Goal: Transaction & Acquisition: Obtain resource

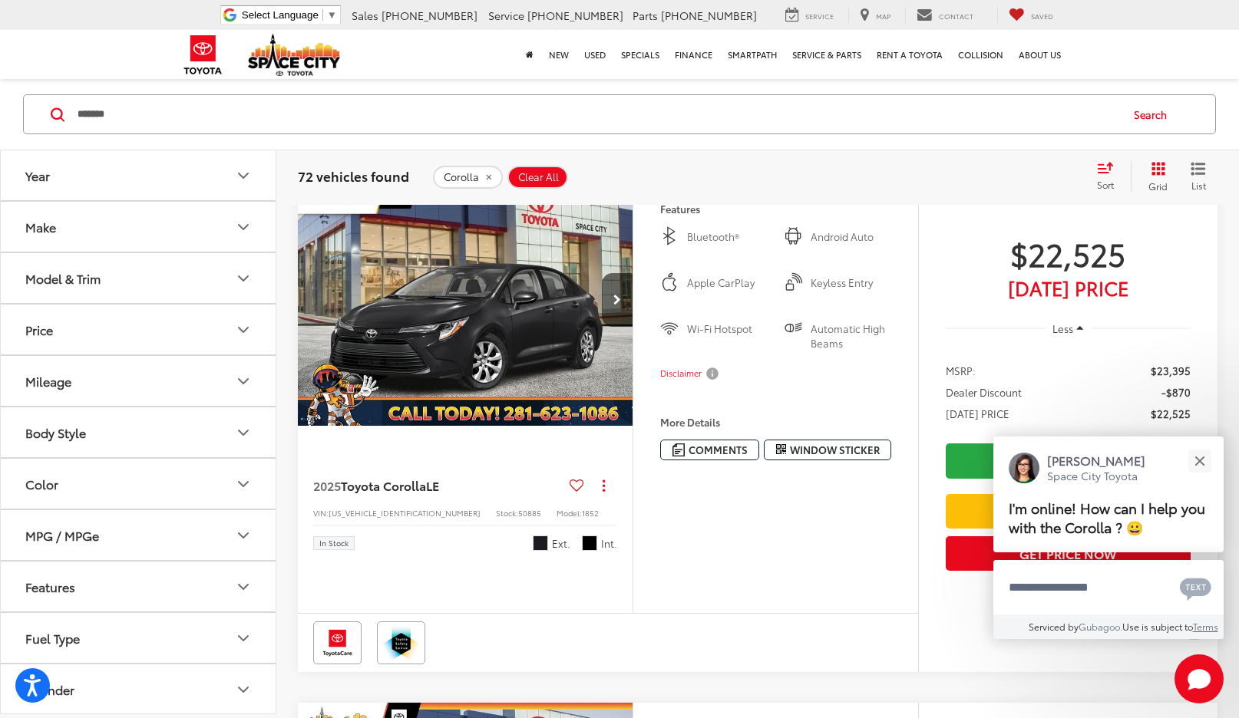
scroll to position [152, 0]
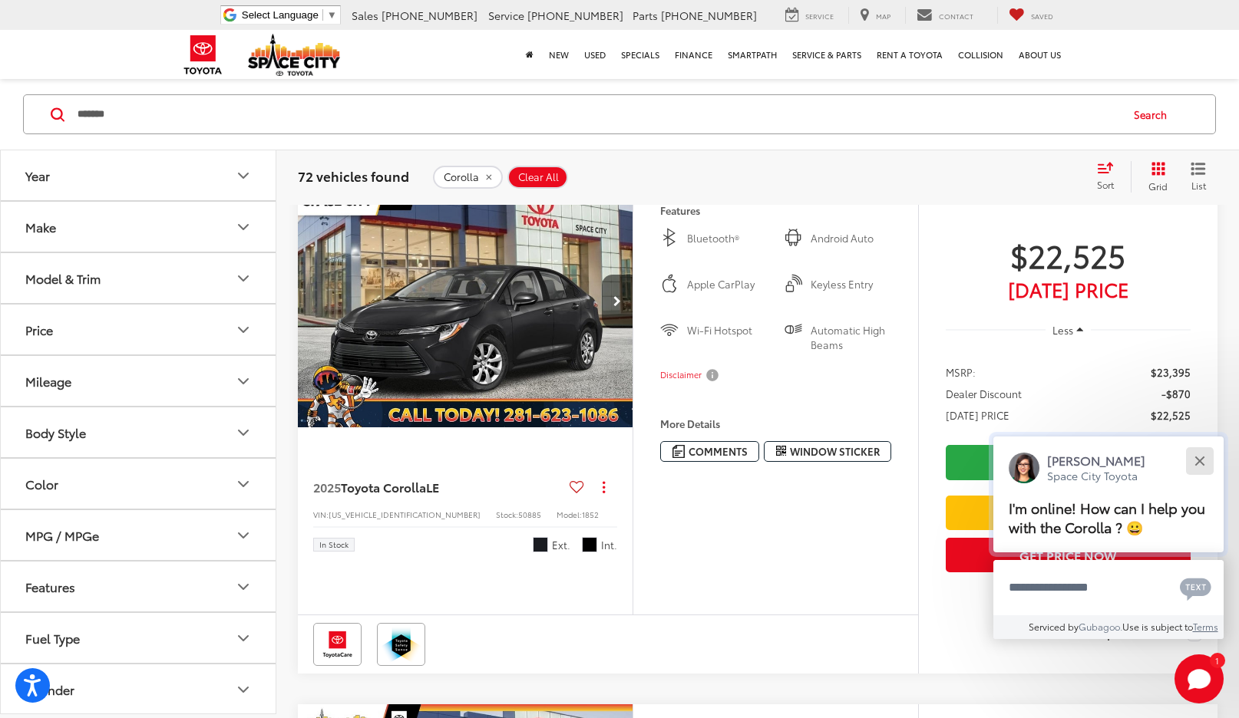
click at [1212, 460] on button "Close" at bounding box center [1199, 460] width 33 height 33
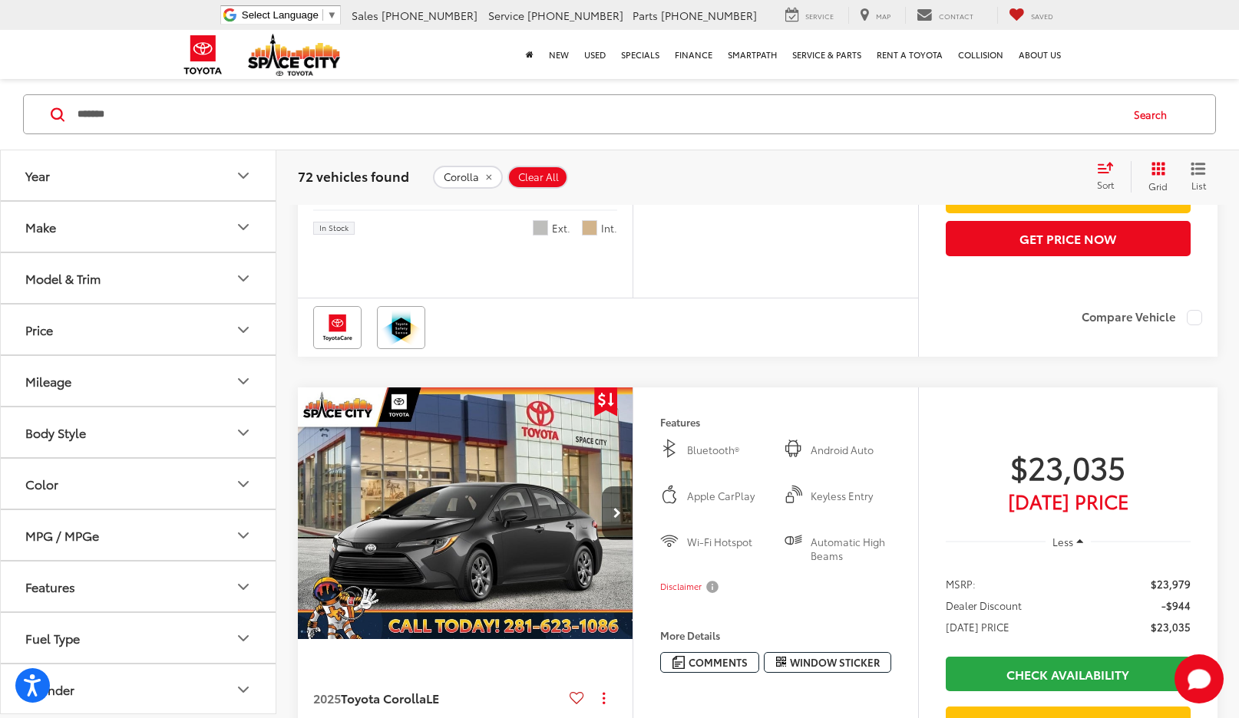
scroll to position [1226, 0]
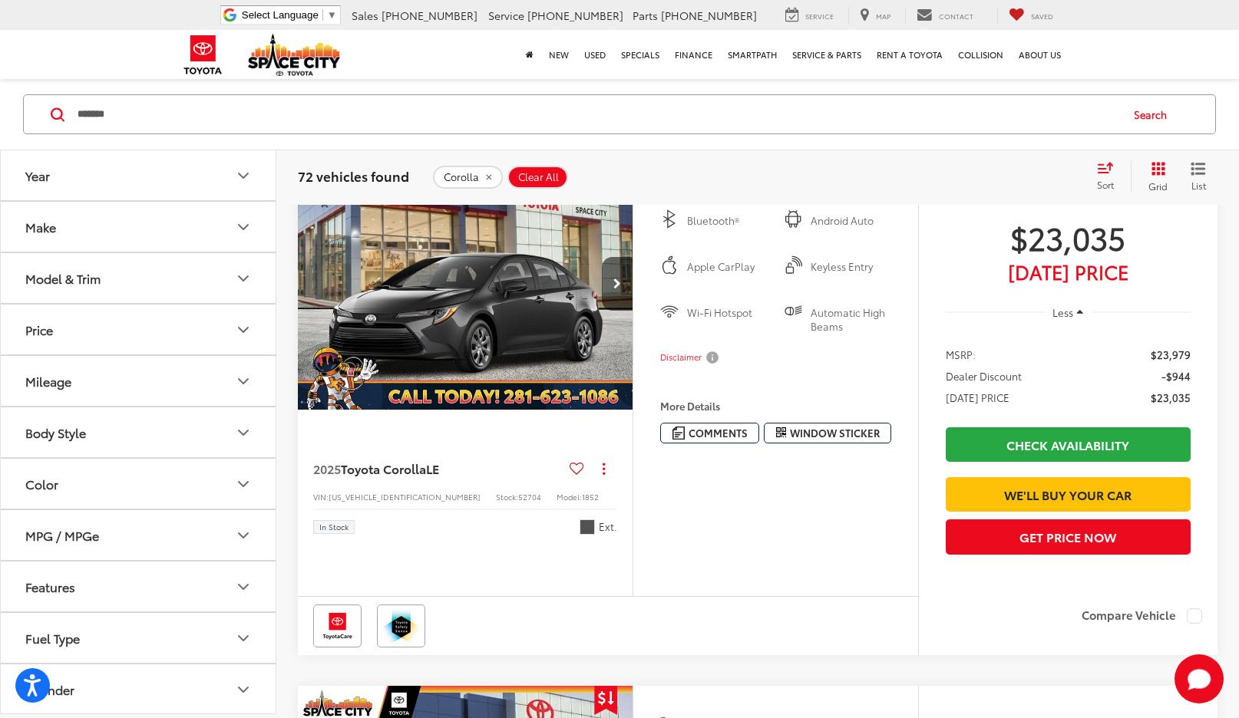
click at [226, 214] on button "Make" at bounding box center [139, 227] width 276 height 50
click at [243, 227] on icon "Make" at bounding box center [243, 227] width 18 height 18
click at [249, 188] on button "Year" at bounding box center [139, 175] width 276 height 50
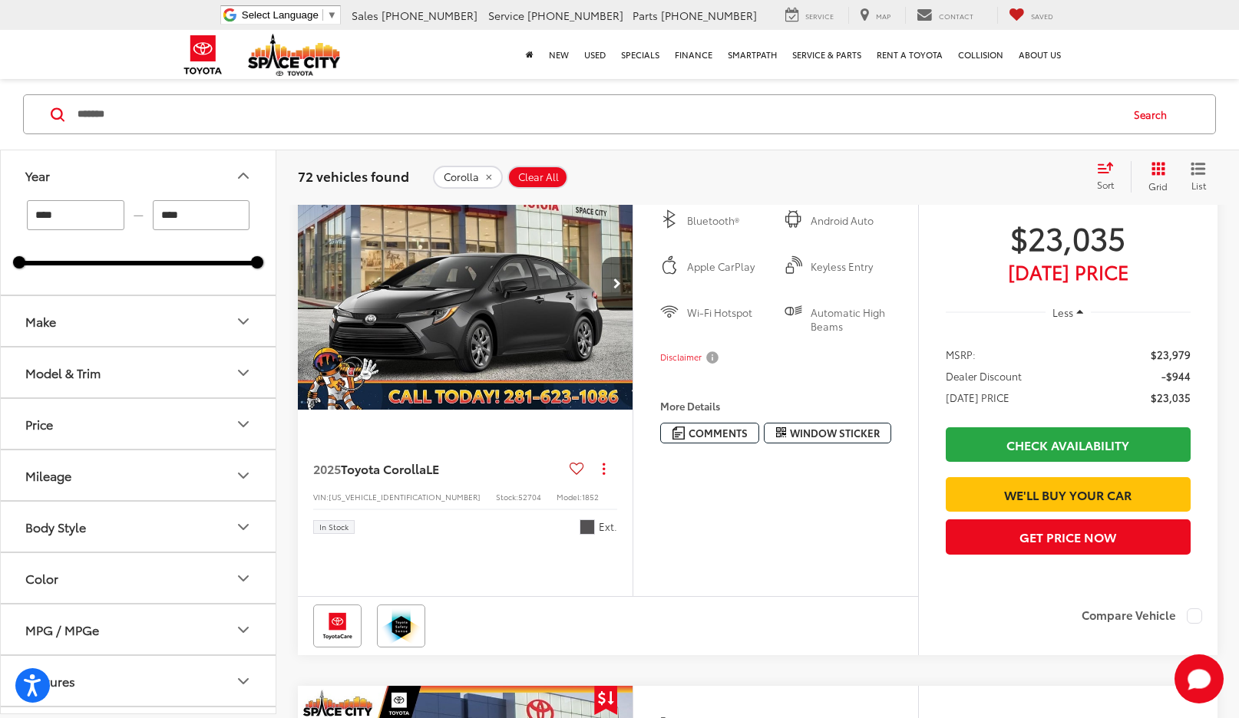
click at [252, 186] on button "Year" at bounding box center [139, 175] width 276 height 50
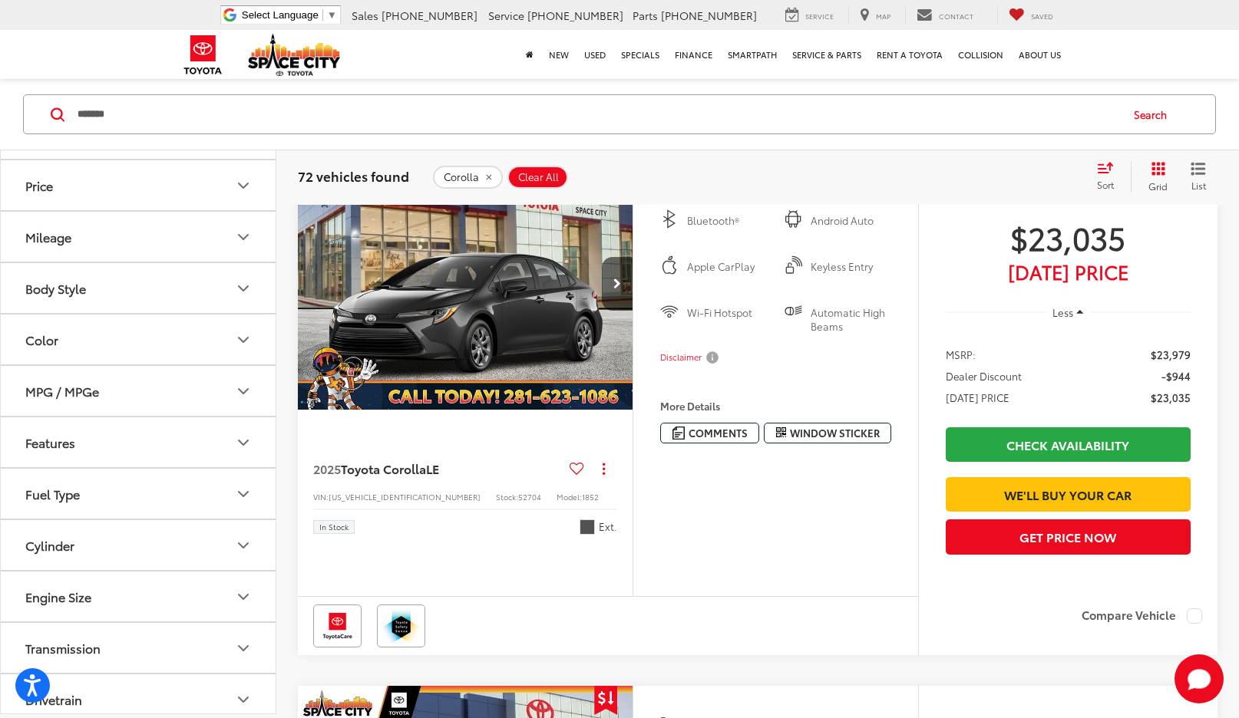
scroll to position [153, 0]
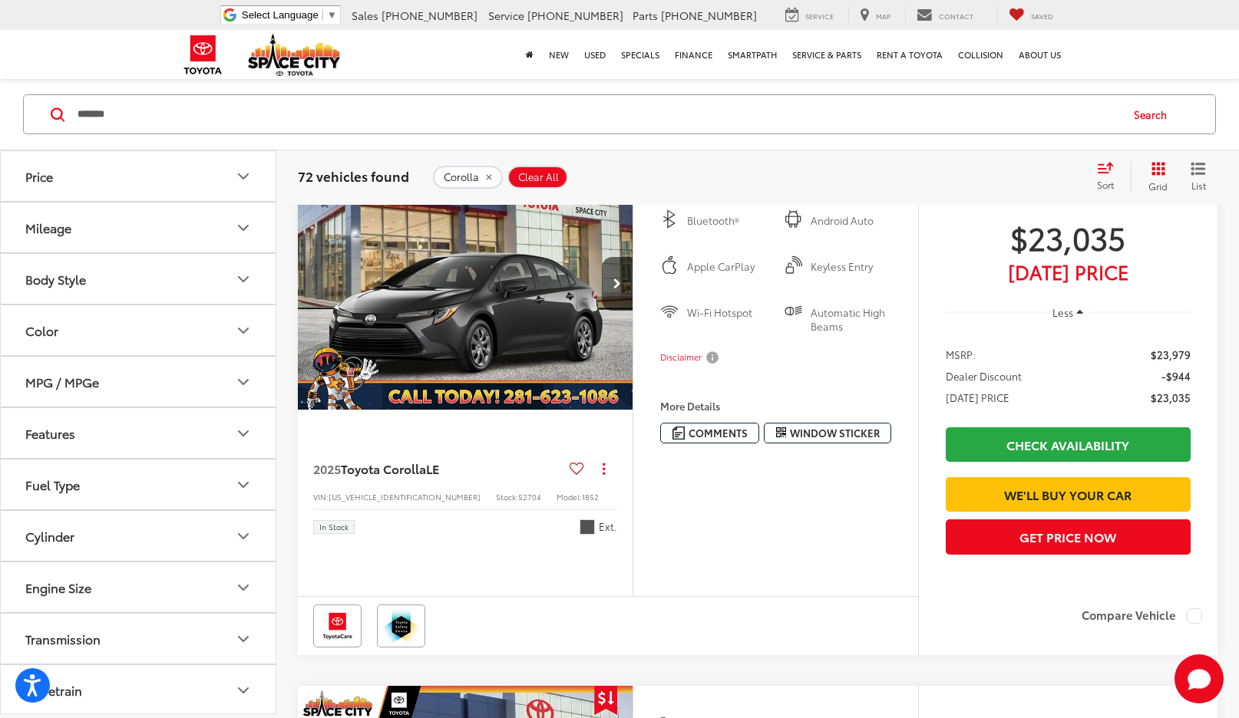
click at [250, 279] on icon "Body Style" at bounding box center [243, 279] width 18 height 18
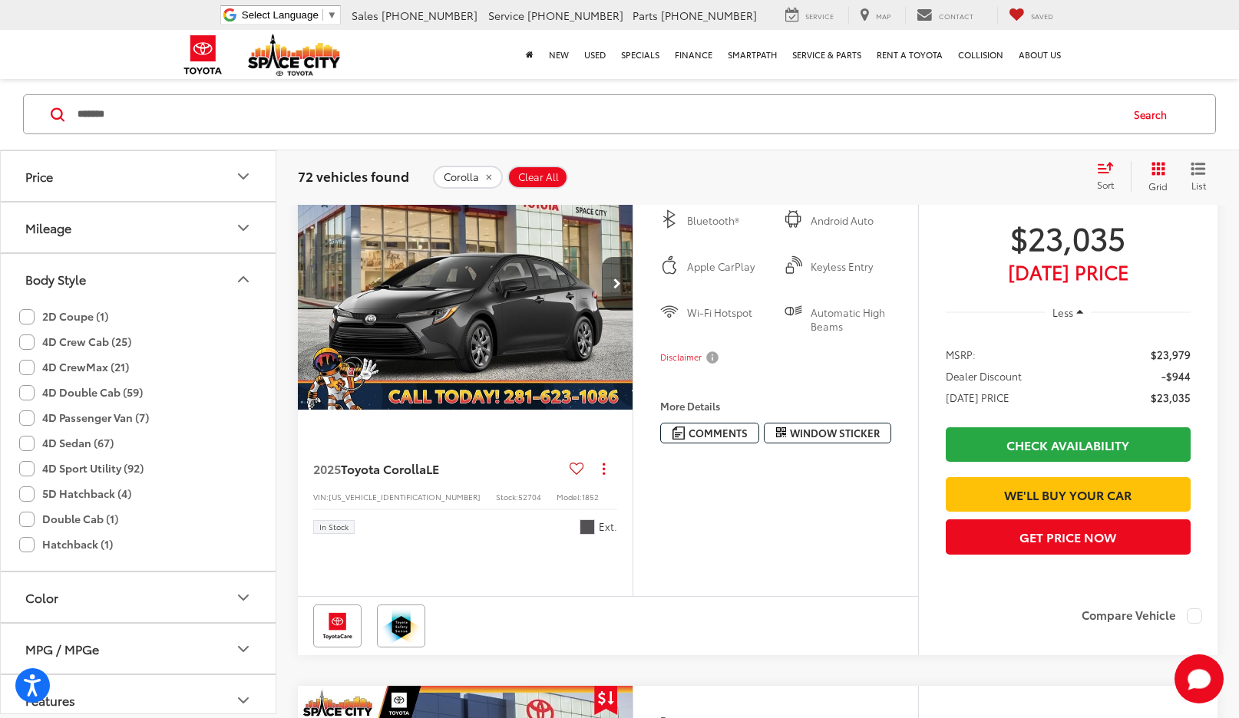
click at [251, 224] on icon "Mileage" at bounding box center [243, 228] width 18 height 18
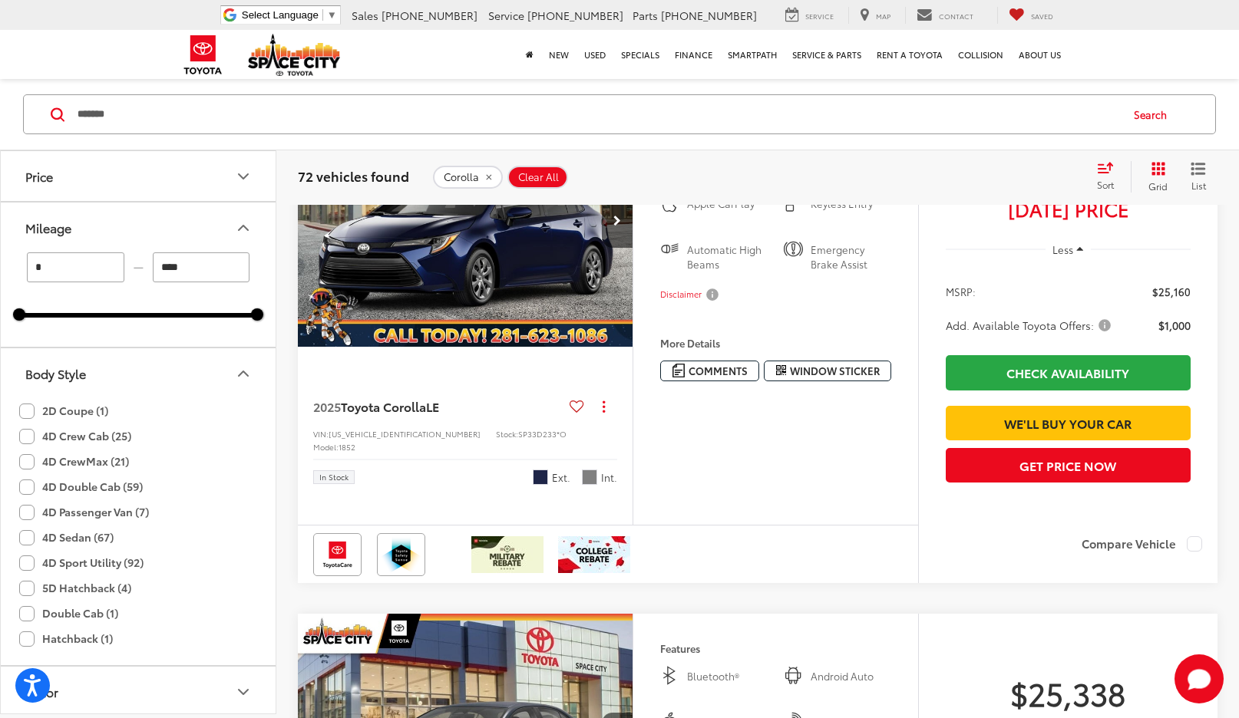
scroll to position [2838, 0]
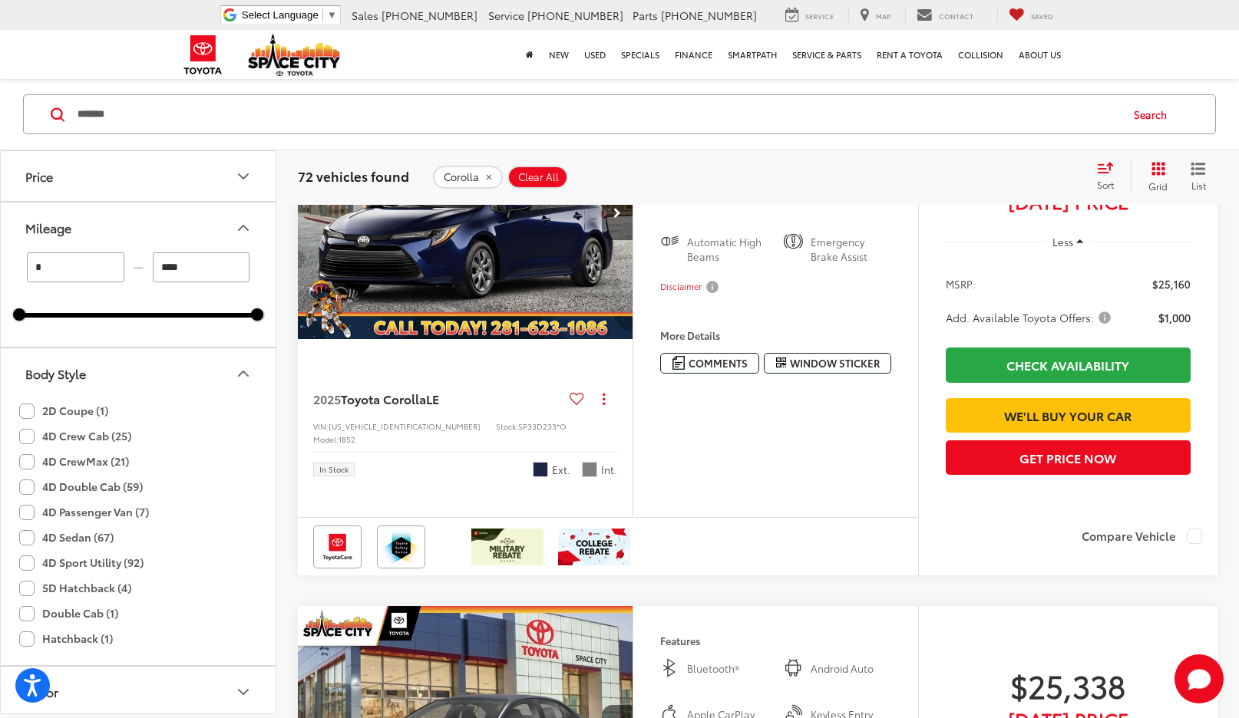
click at [609, 240] on button "Next image" at bounding box center [617, 213] width 31 height 54
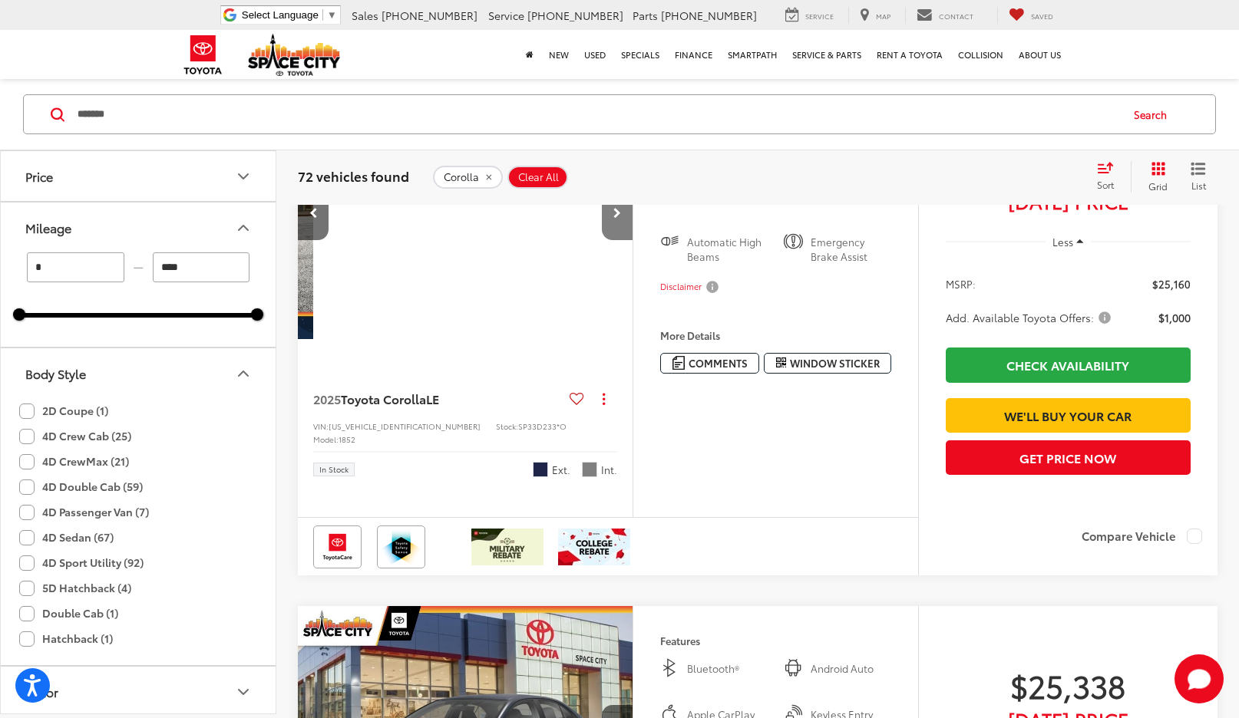
scroll to position [0, 337]
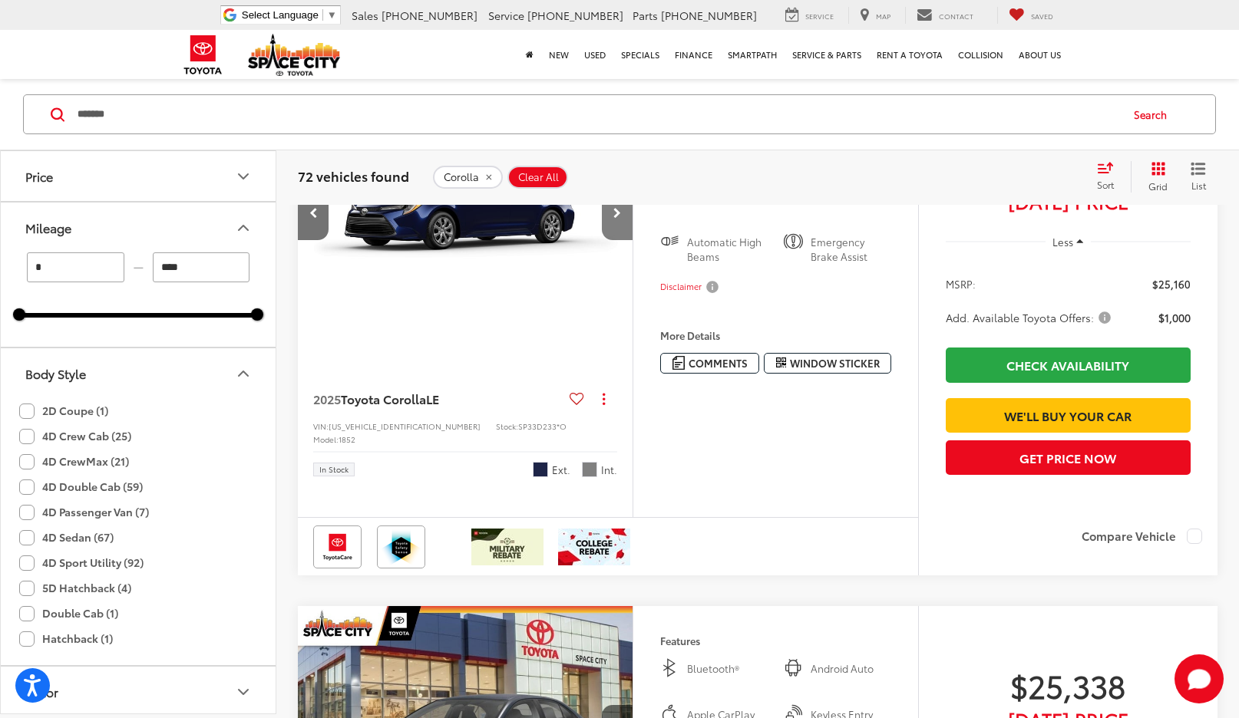
click at [609, 240] on button "Next image" at bounding box center [617, 213] width 31 height 54
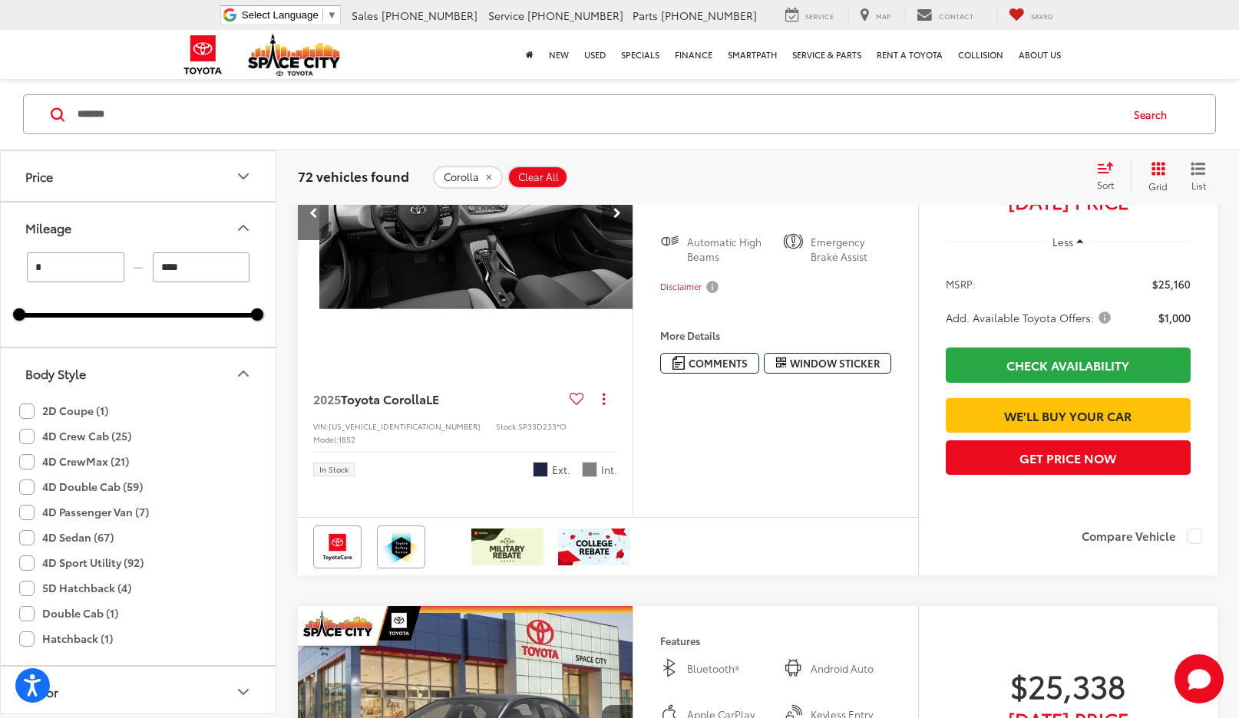
scroll to position [0, 1348]
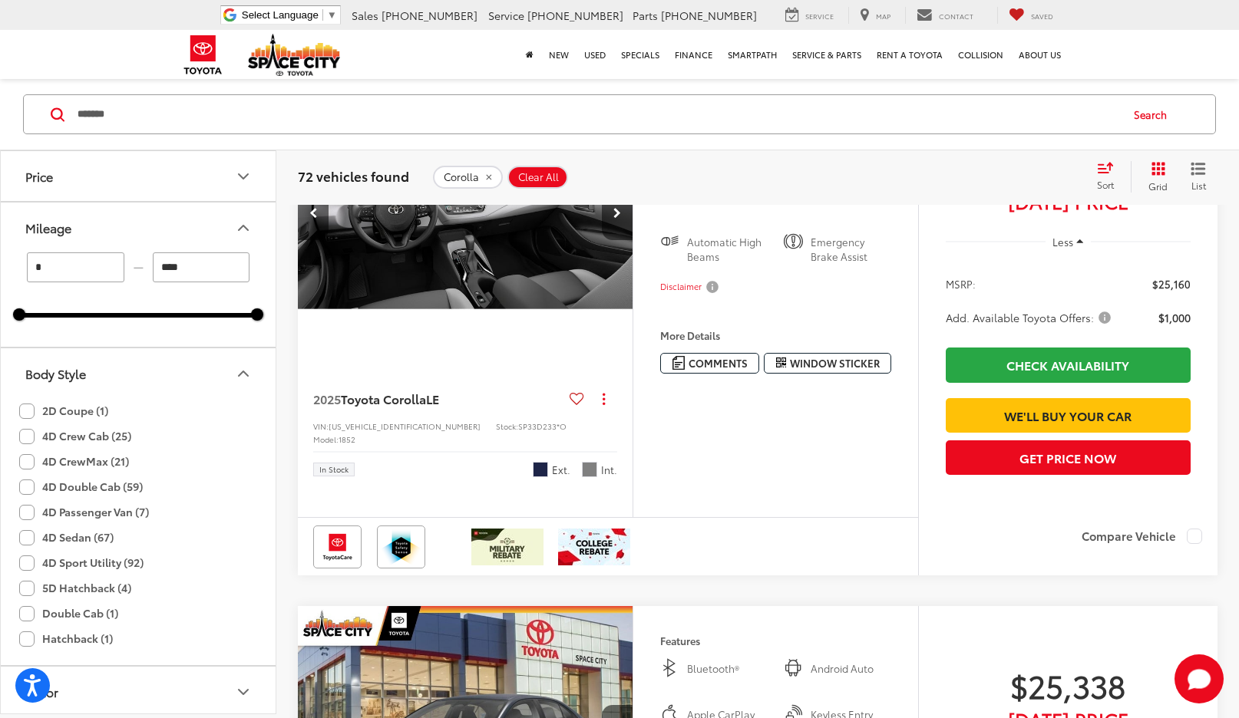
click at [609, 240] on button "Next image" at bounding box center [617, 213] width 31 height 54
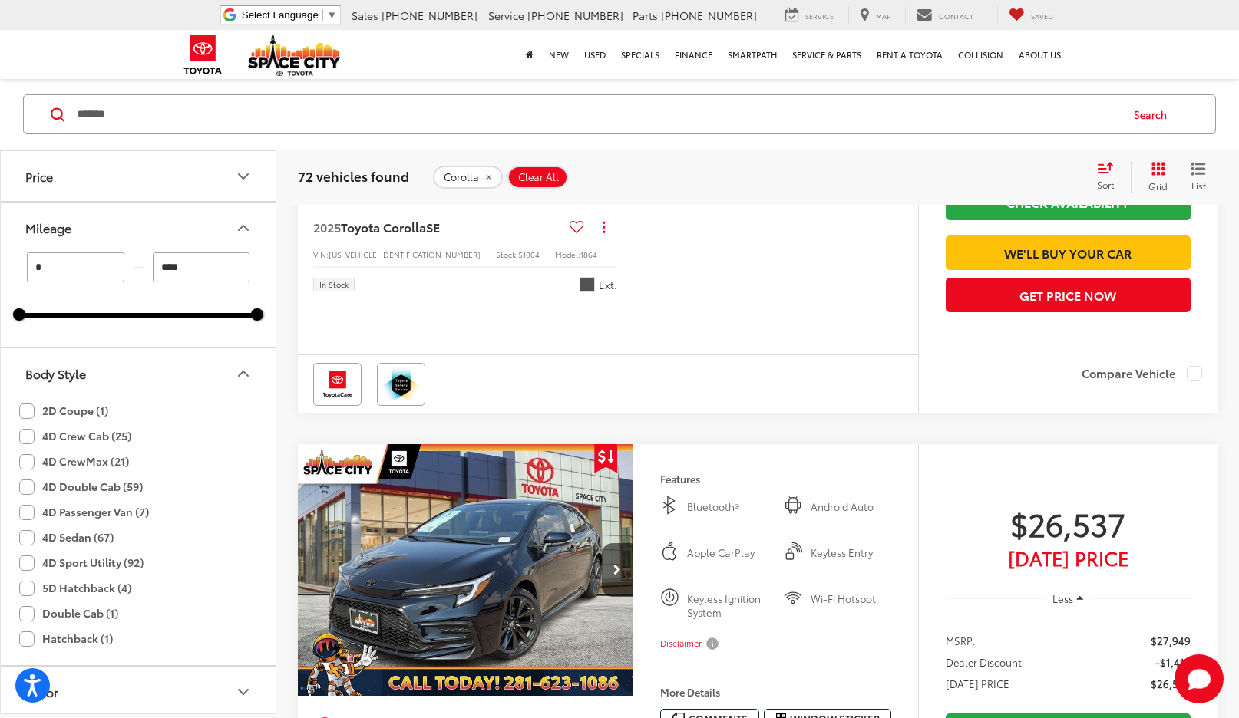
scroll to position [0, 0]
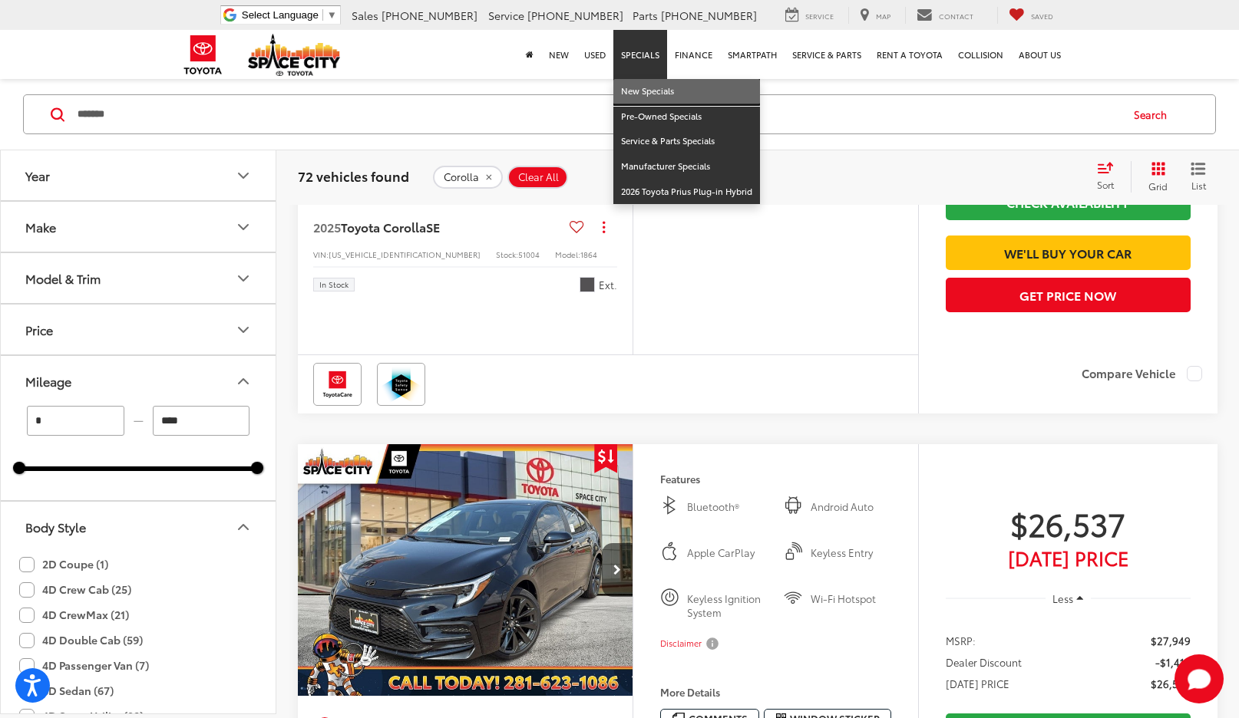
click at [653, 88] on link "New Specials" at bounding box center [686, 91] width 147 height 25
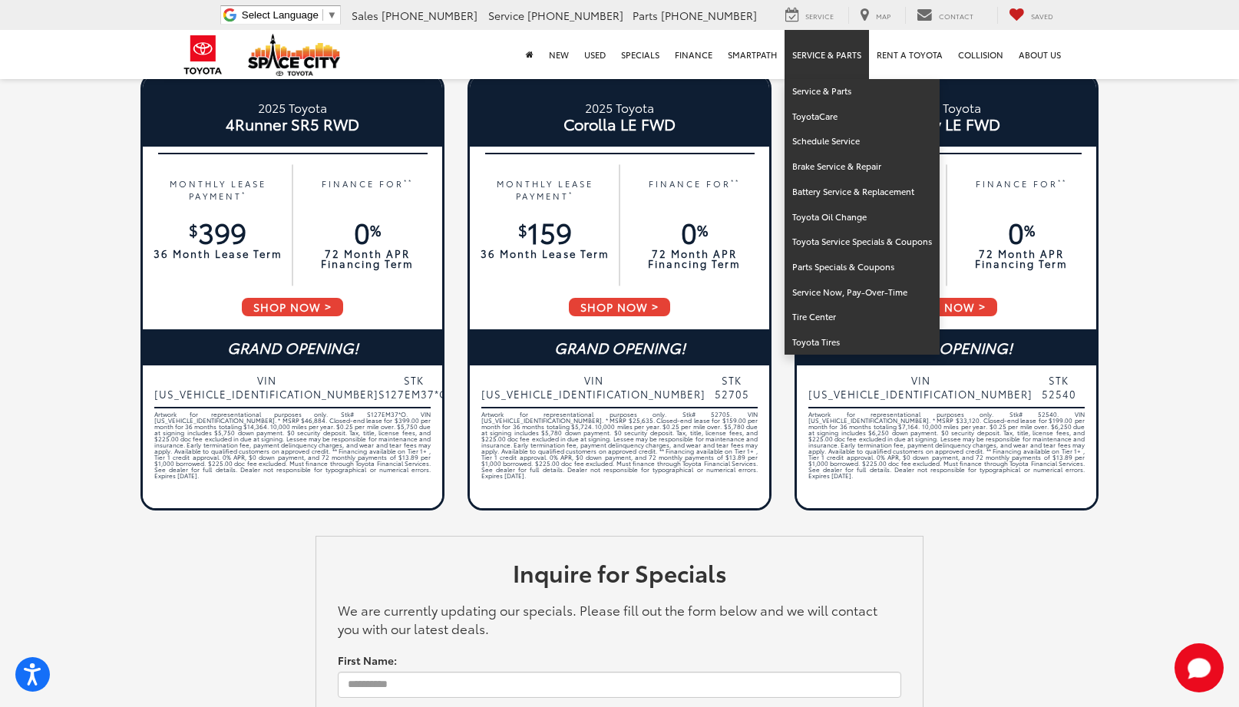
scroll to position [660, 0]
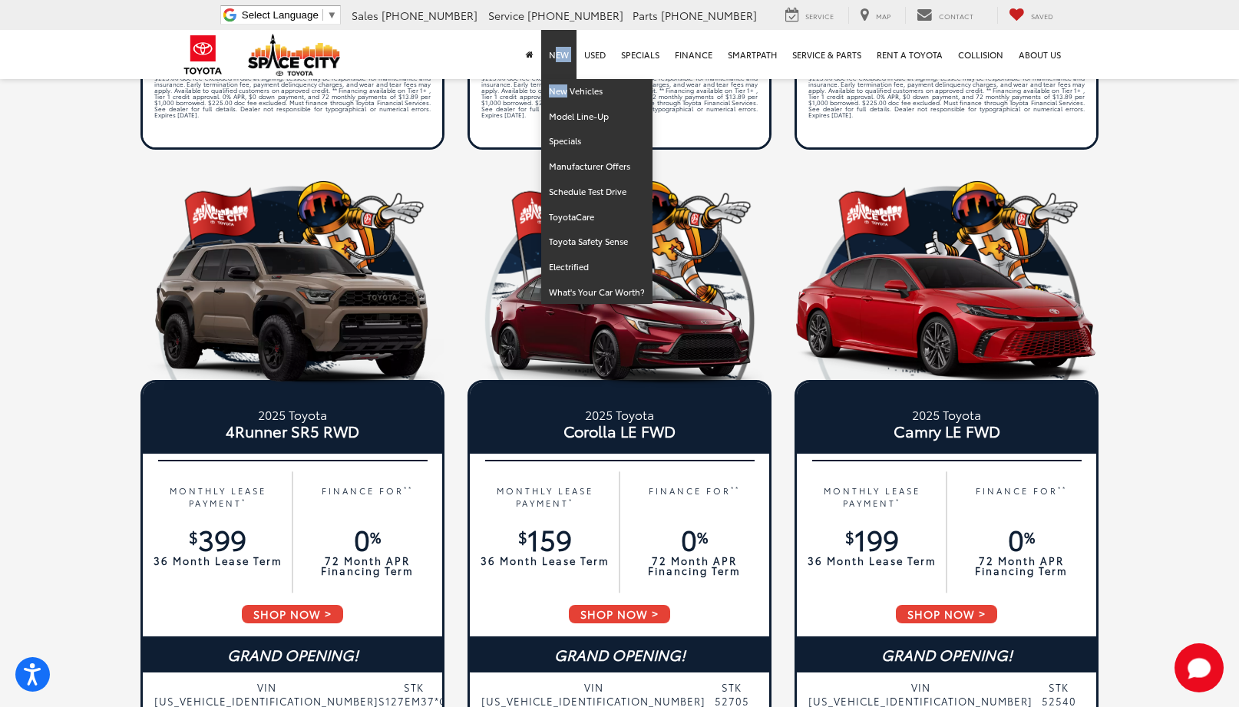
drag, startPoint x: 551, startPoint y: 62, endPoint x: 565, endPoint y: 97, distance: 37.2
click at [564, 79] on li "New New Vehicles Model Line-Up Specials Manufacturer Offers Schedule Test Drive…" at bounding box center [558, 54] width 35 height 49
click at [558, 94] on link "New Vehicles" at bounding box center [596, 91] width 111 height 25
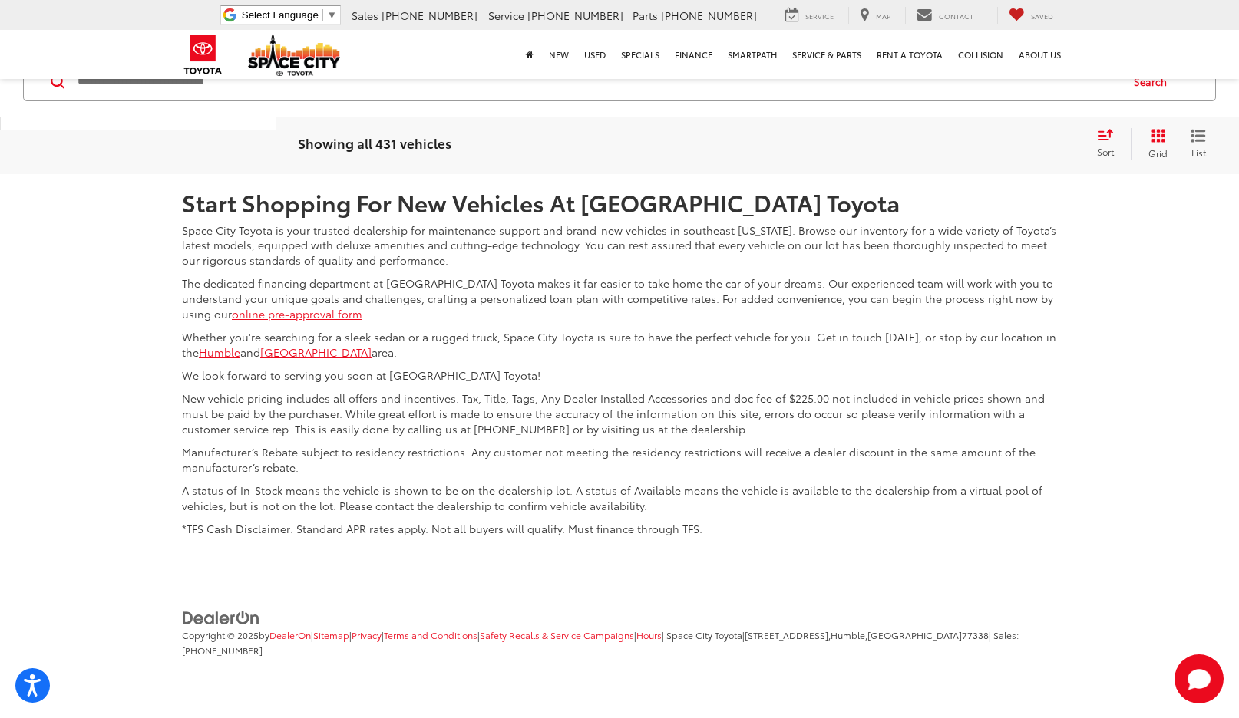
scroll to position [6830, 0]
click at [940, 74] on link "2" at bounding box center [952, 60] width 24 height 28
drag, startPoint x: 959, startPoint y: 268, endPoint x: 972, endPoint y: 265, distance: 14.2
click at [963, 74] on link "3" at bounding box center [975, 60] width 24 height 28
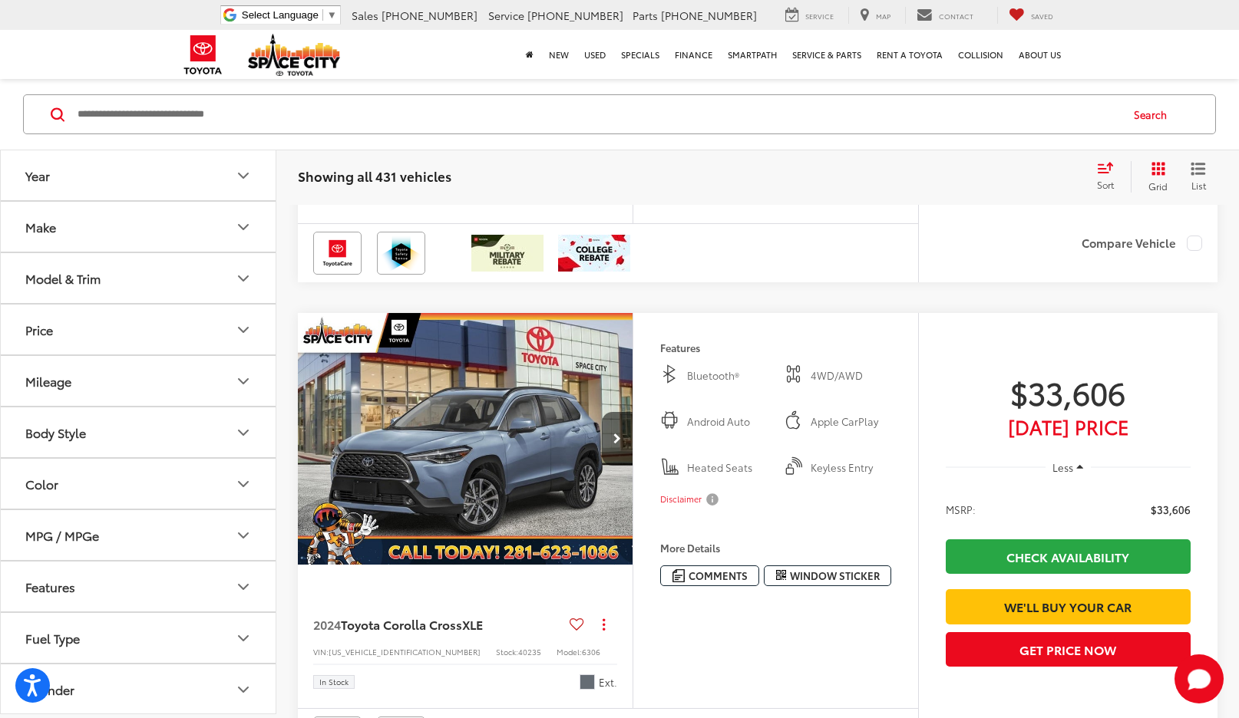
scroll to position [5263, 0]
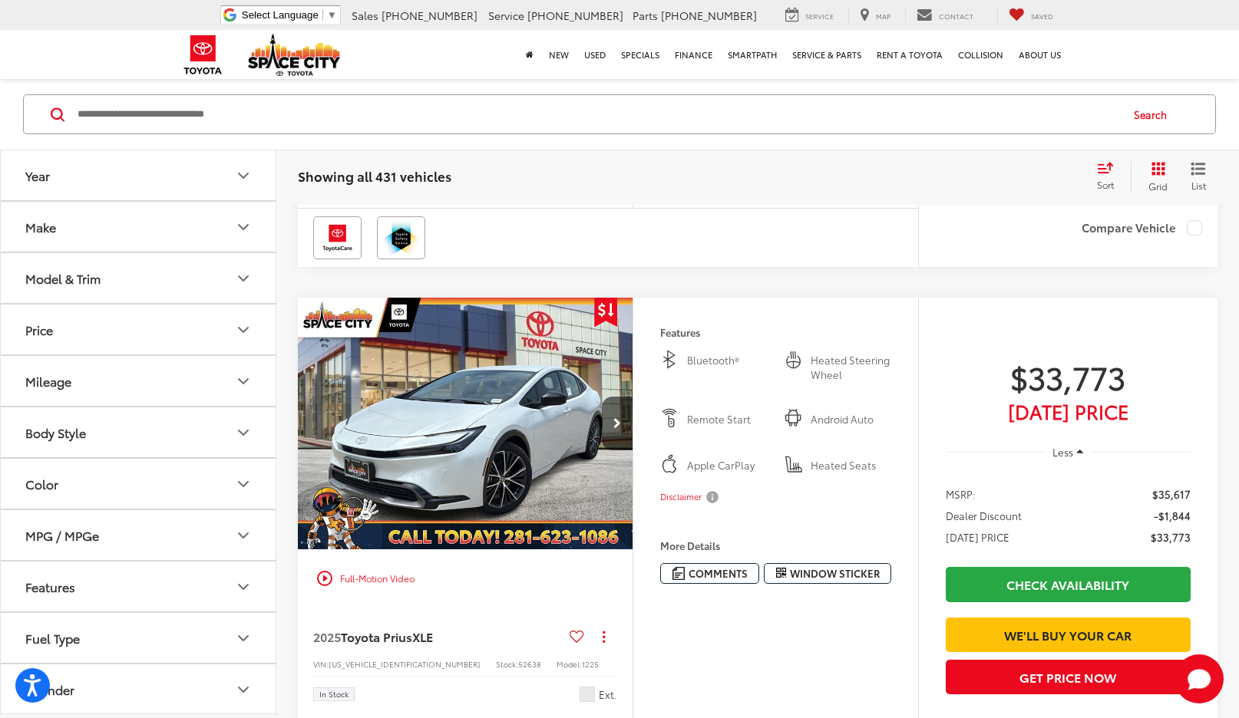
scroll to position [5954, 0]
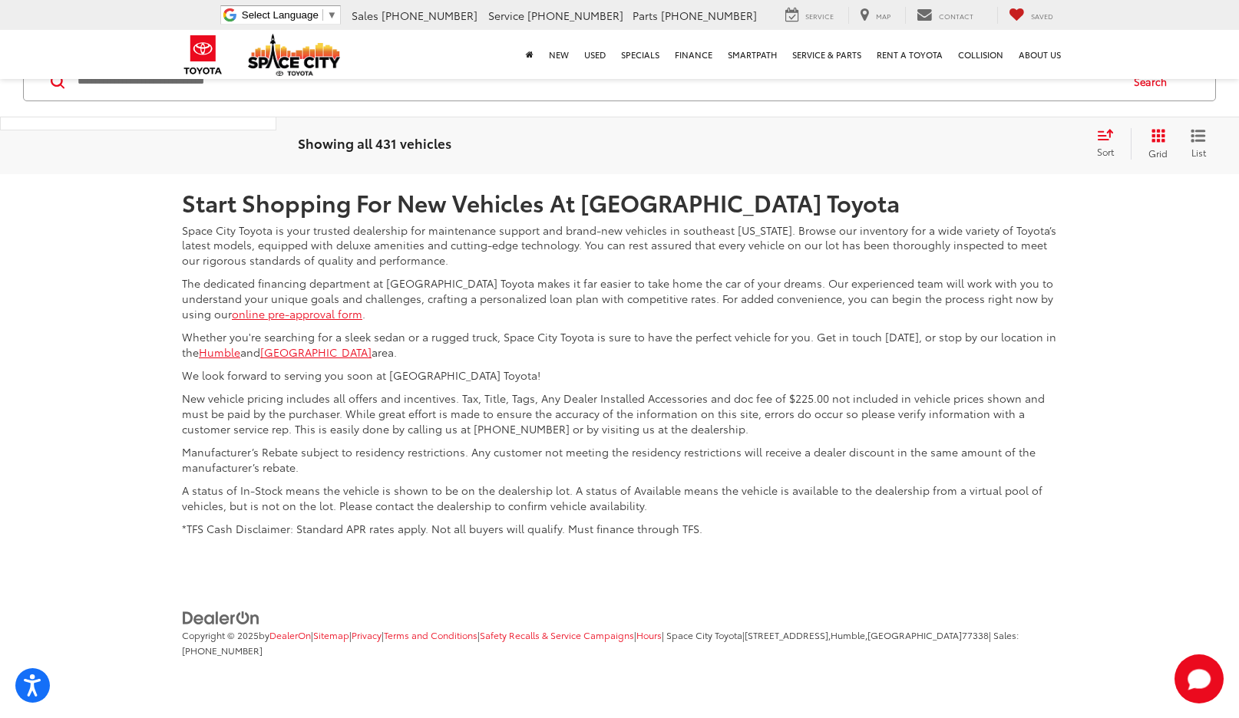
scroll to position [6875, 0]
click at [986, 74] on link "4" at bounding box center [998, 60] width 24 height 28
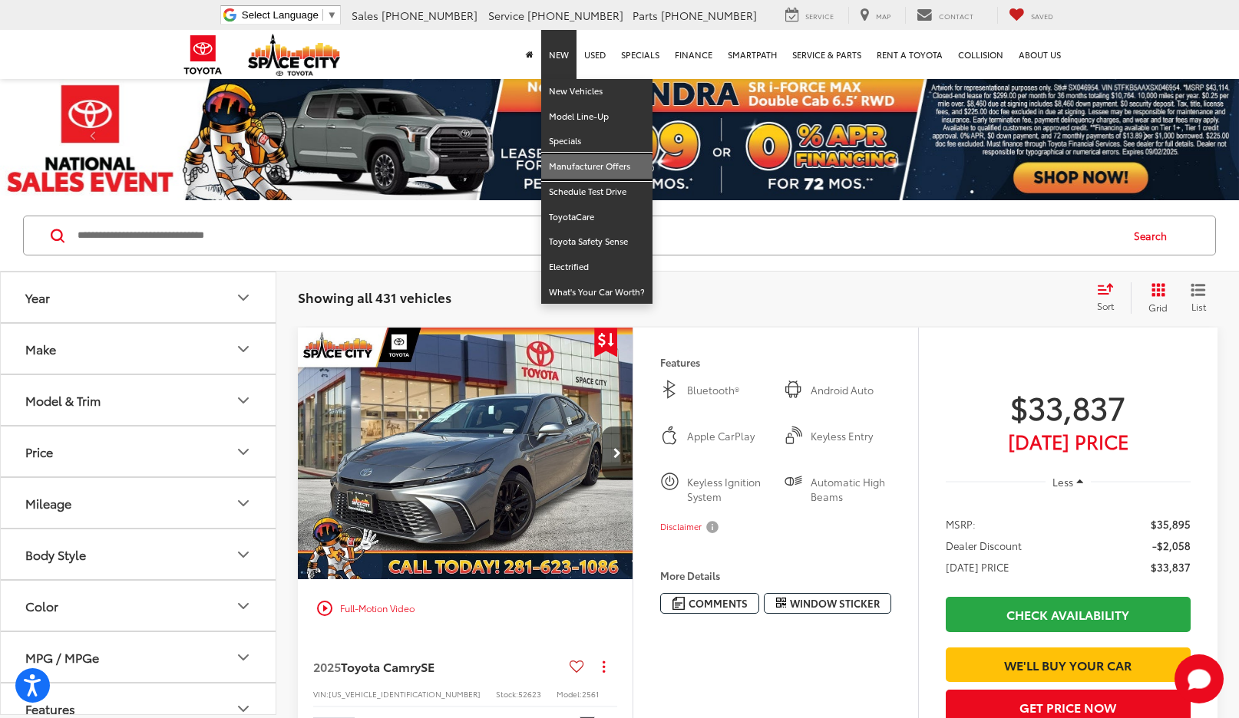
click at [565, 163] on link "Manufacturer Offers" at bounding box center [596, 166] width 111 height 25
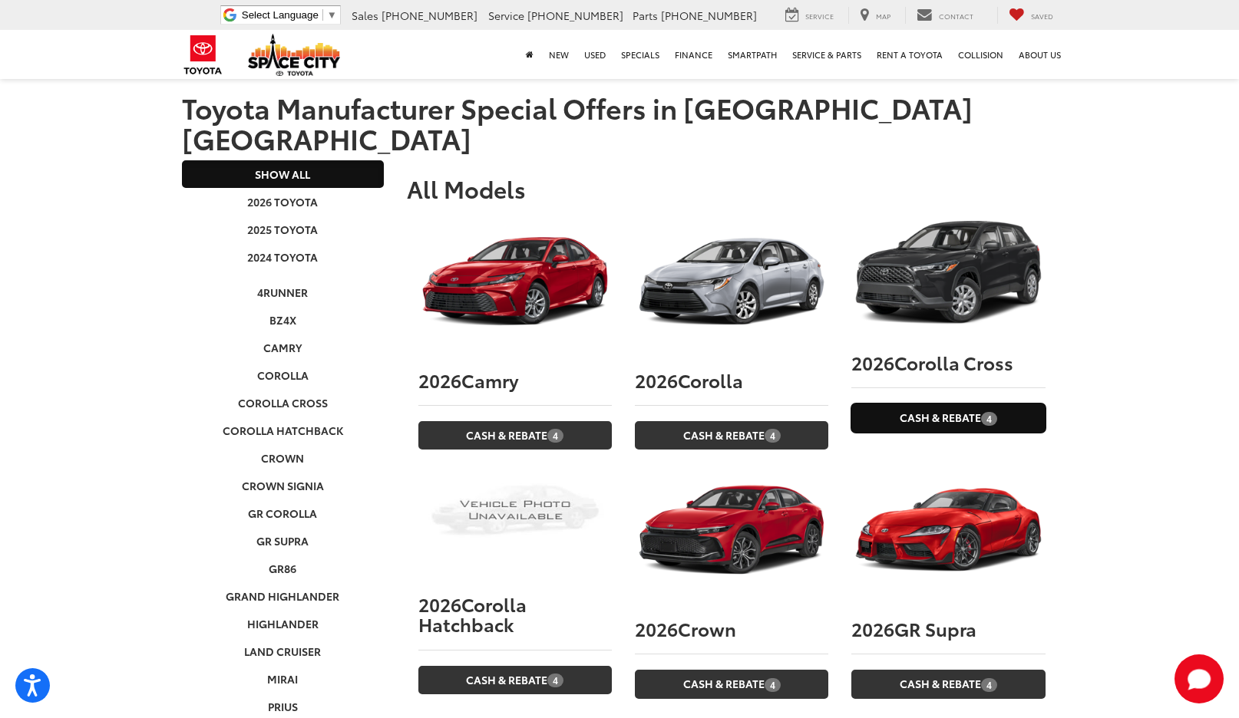
click at [953, 404] on link "Cash & Rebate 4" at bounding box center [947, 418] width 193 height 28
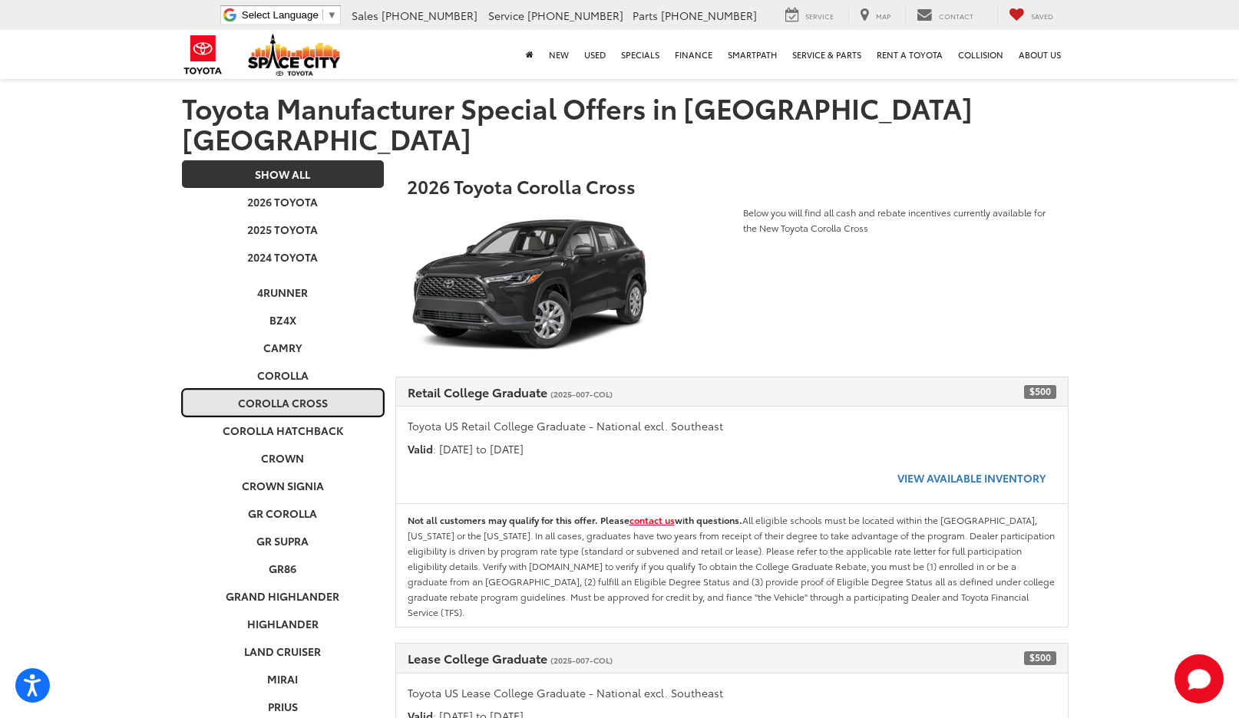
click at [257, 389] on link "Corolla Cross" at bounding box center [283, 403] width 202 height 28
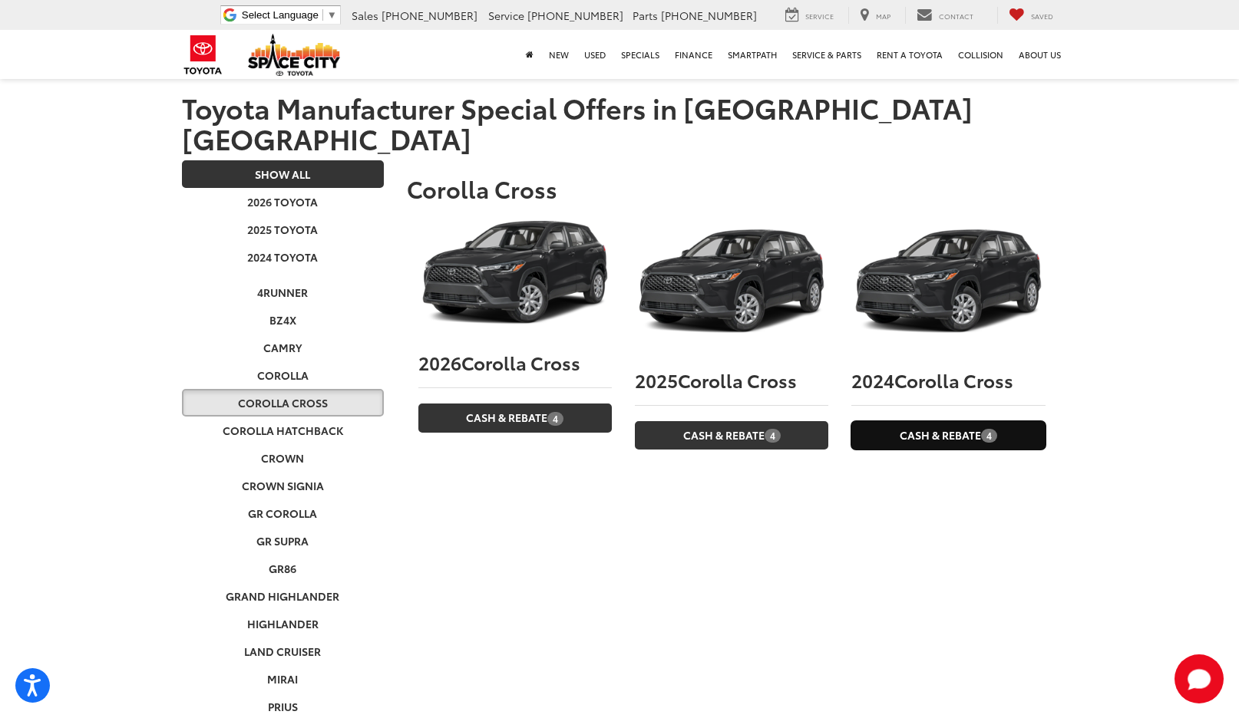
click at [951, 421] on link "Cash & Rebate 4" at bounding box center [947, 435] width 193 height 28
